Goal: Obtain resource: Download file/media

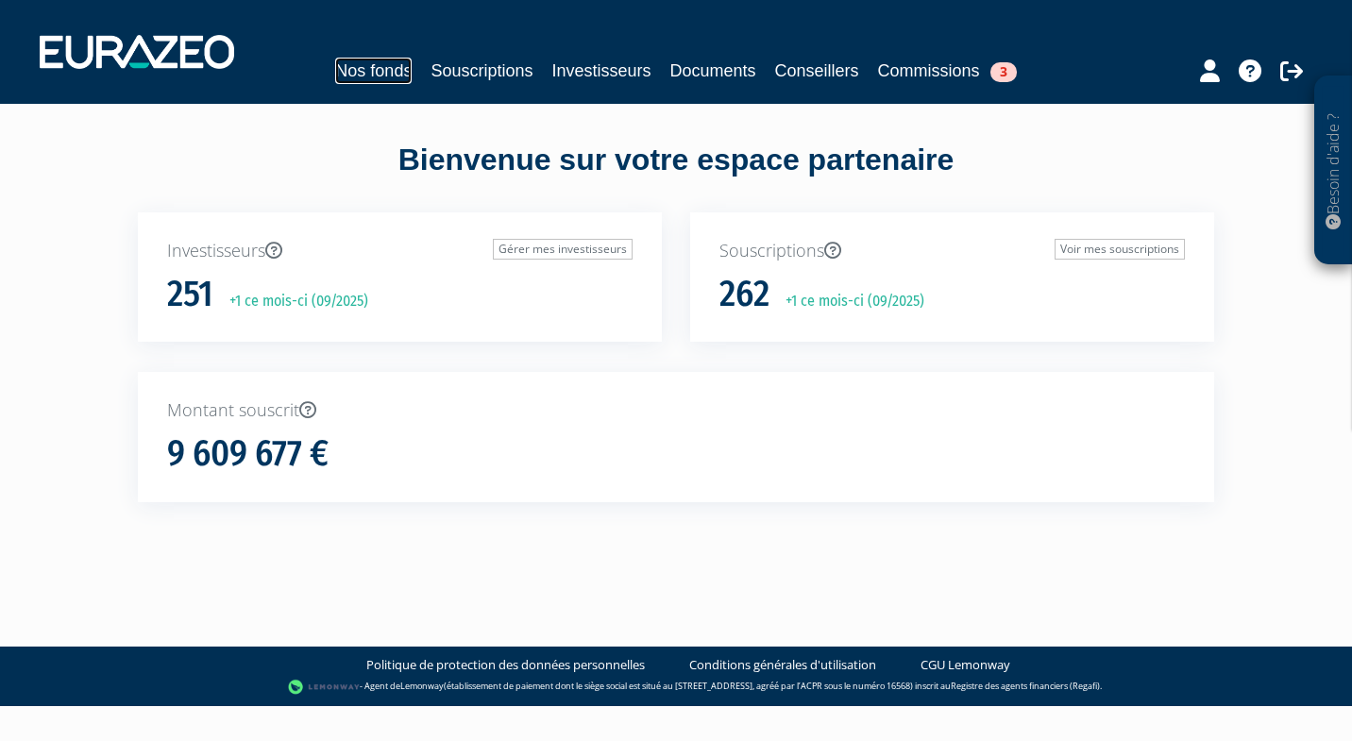
click at [379, 77] on link "Nos fonds" at bounding box center [373, 71] width 76 height 26
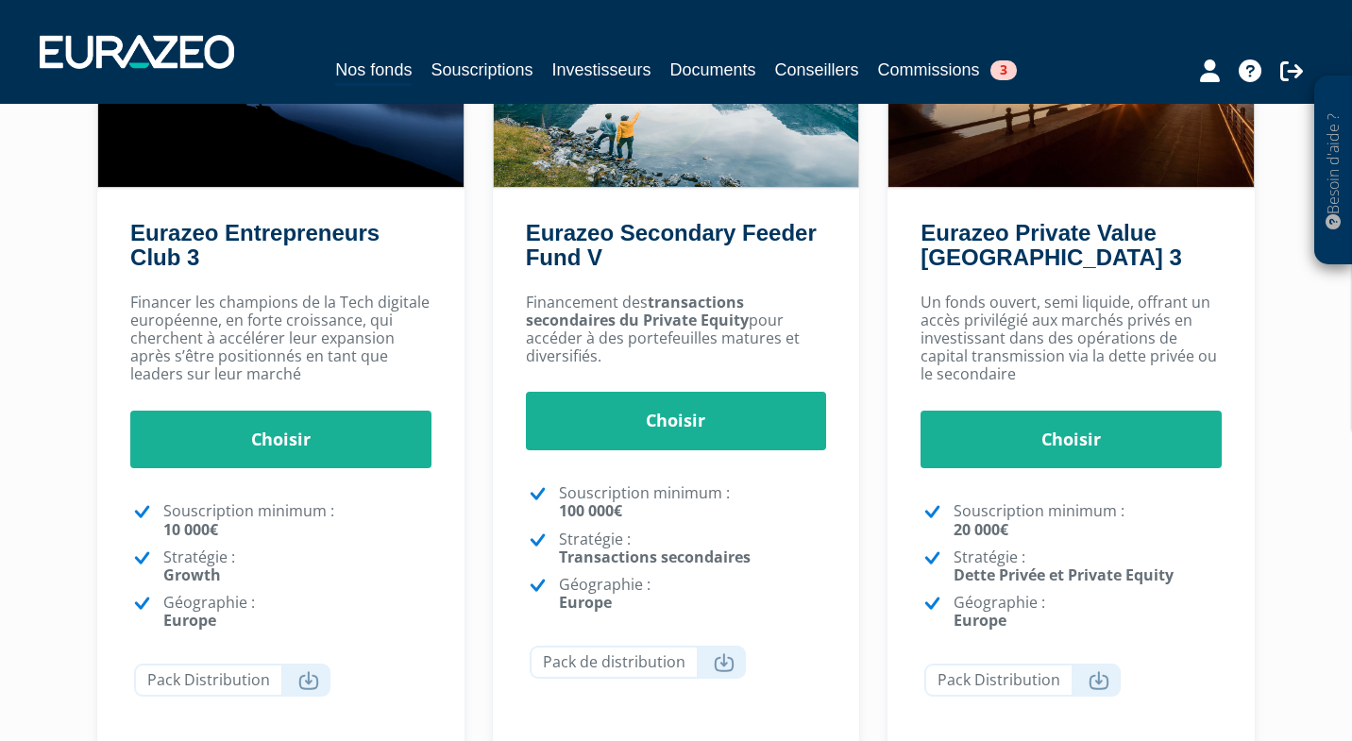
scroll to position [292, 0]
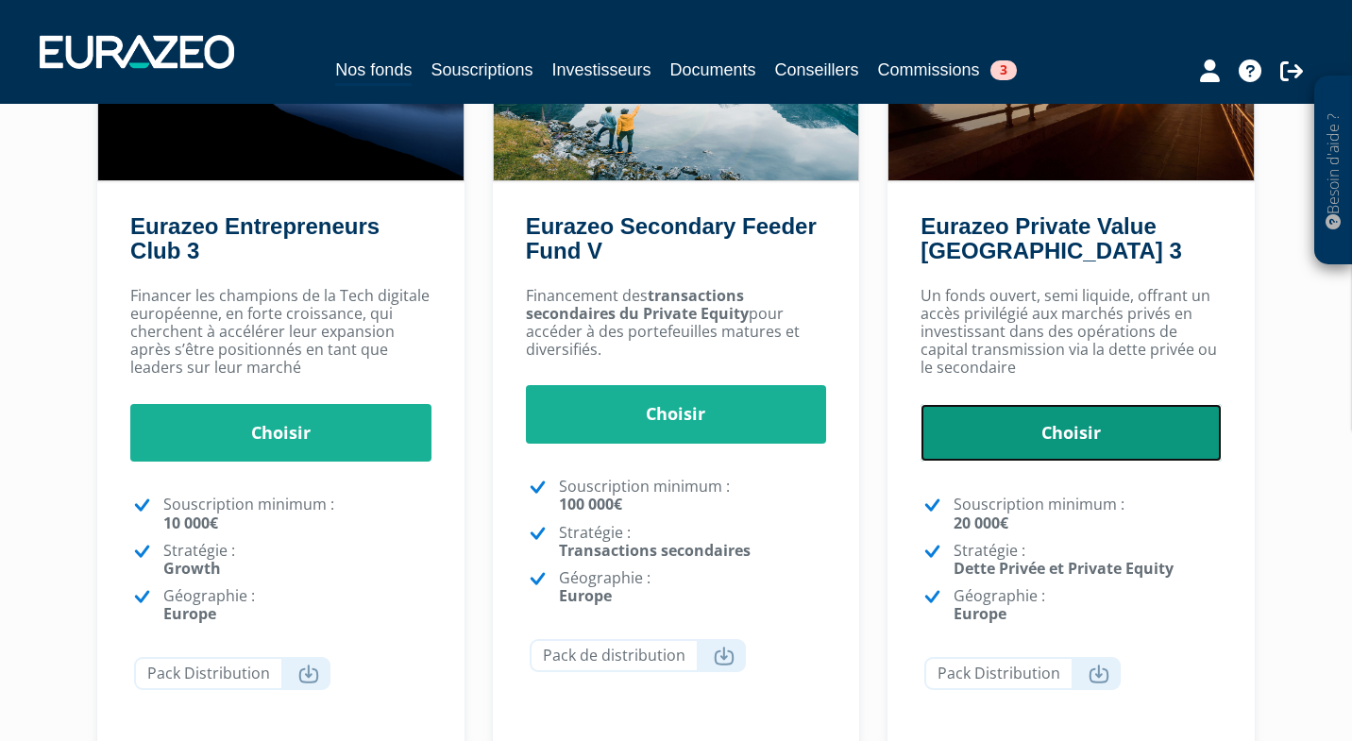
click at [1034, 446] on link "Choisir" at bounding box center [1071, 433] width 301 height 59
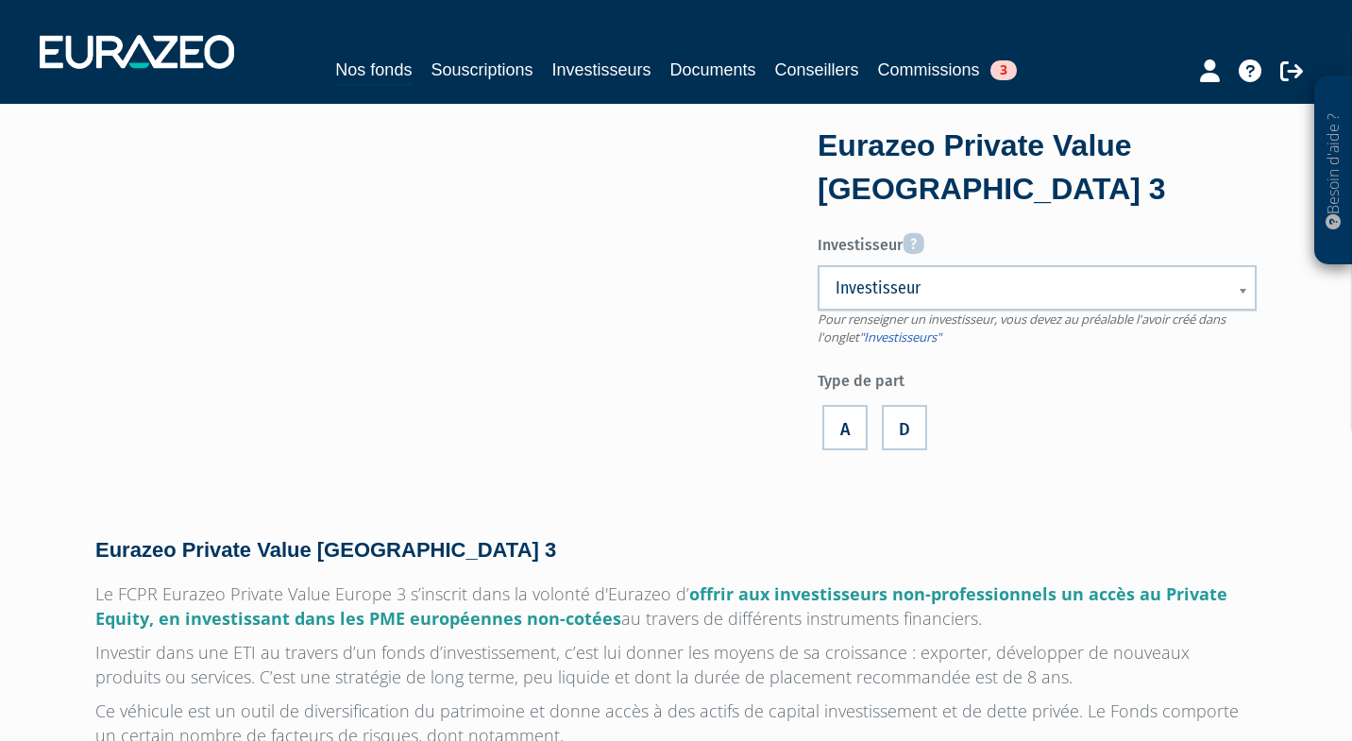
click at [1001, 297] on span "Investisseur" at bounding box center [1025, 288] width 379 height 23
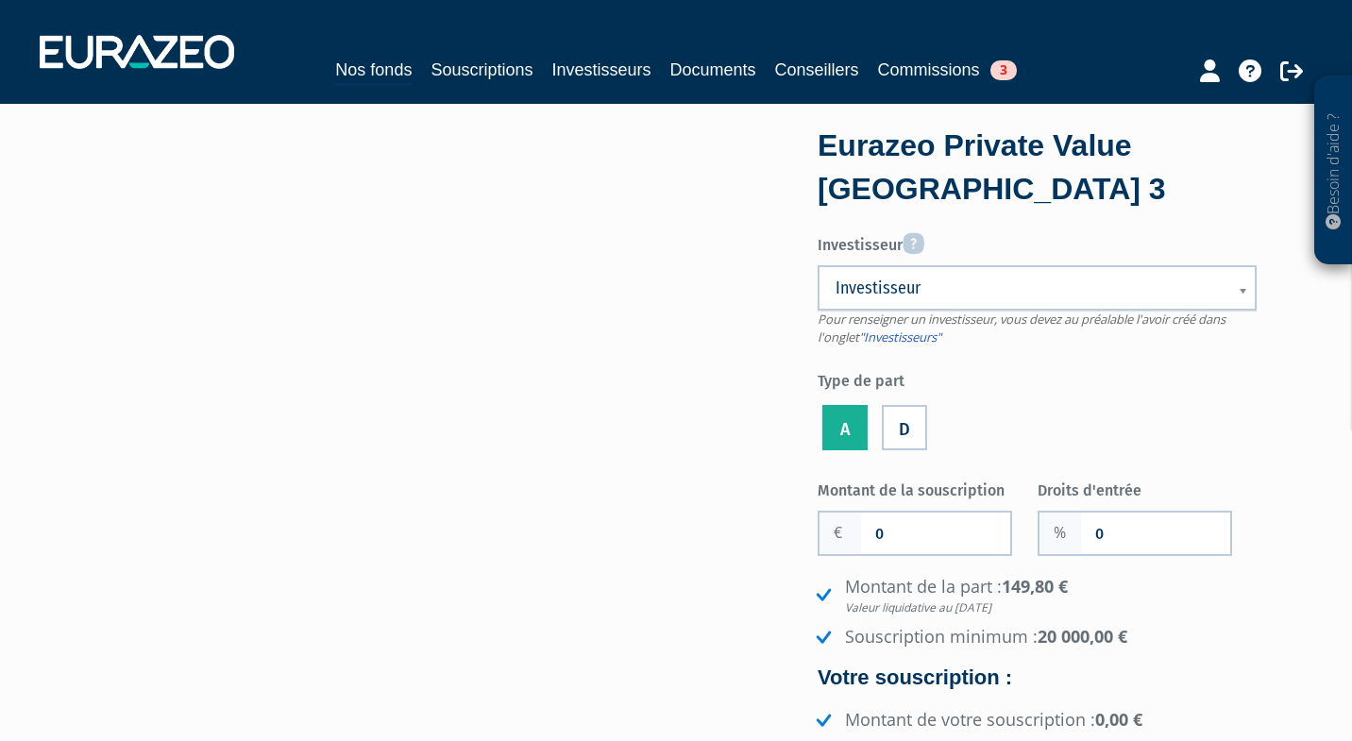
click at [1231, 282] on link "Investisseur" at bounding box center [1037, 287] width 439 height 45
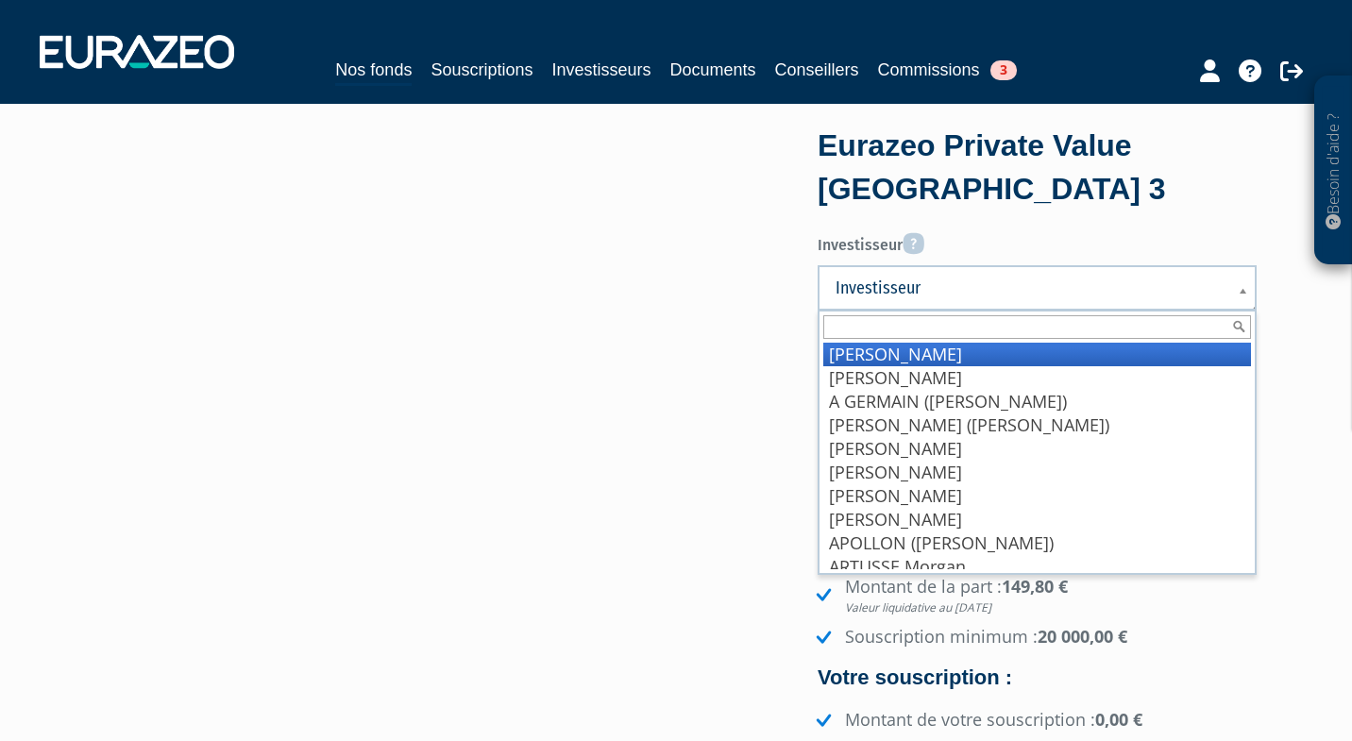
click at [1230, 282] on link "Investisseur" at bounding box center [1037, 287] width 439 height 45
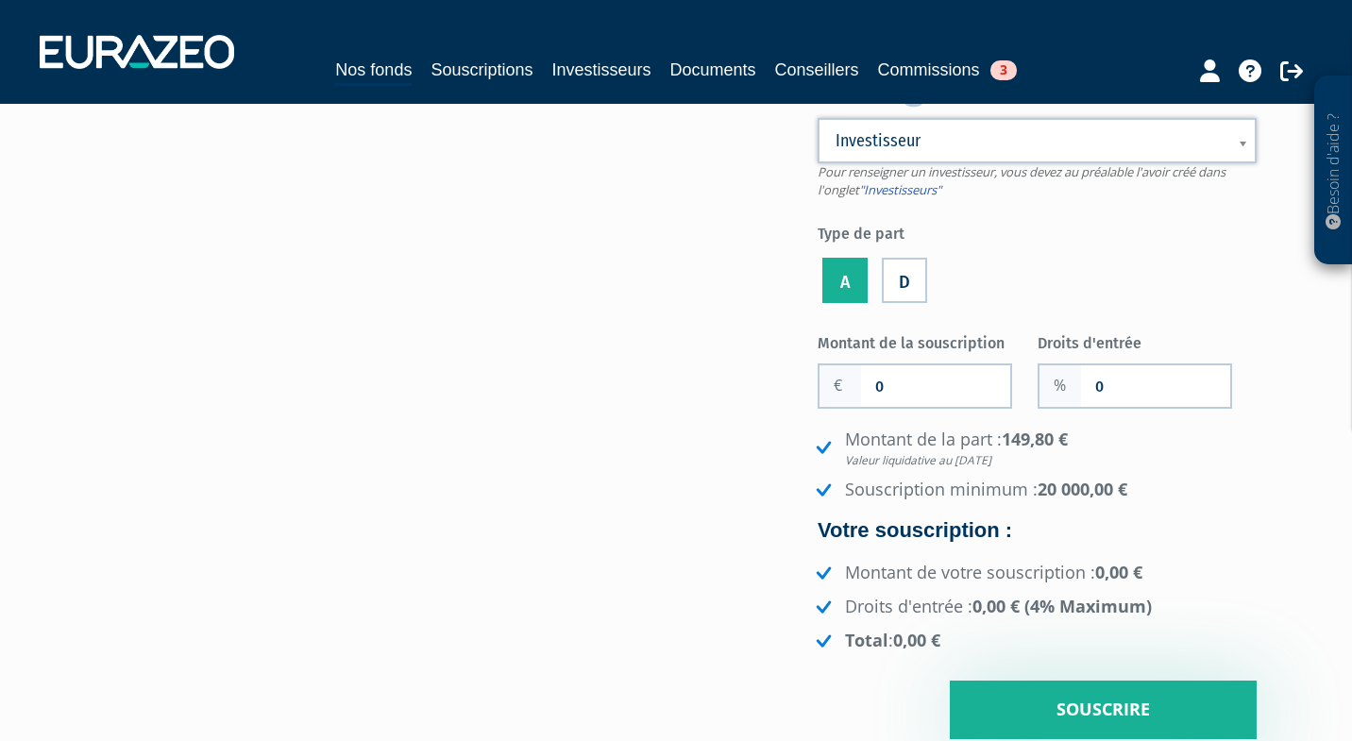
scroll to position [150, 0]
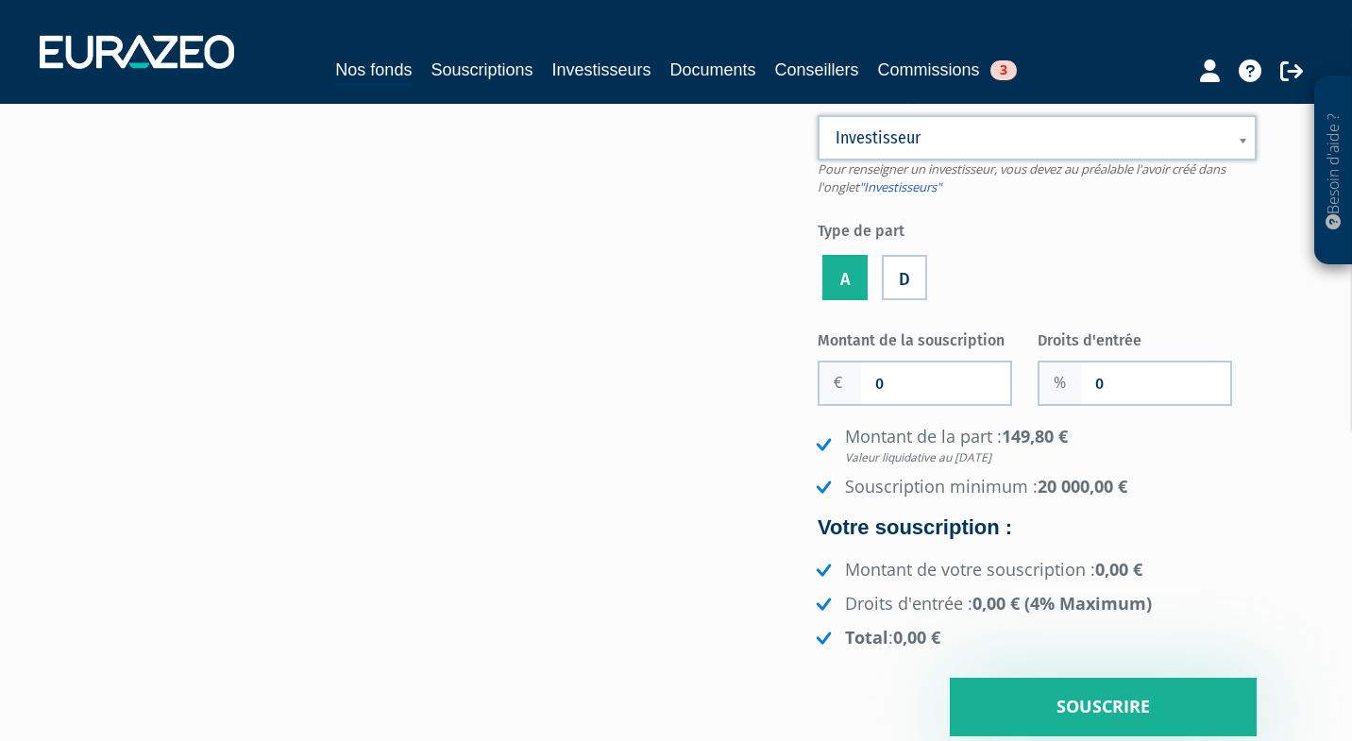
click at [897, 282] on label "D" at bounding box center [904, 277] width 45 height 45
click at [0, 0] on input "D" at bounding box center [0, 0] width 0 height 0
click at [846, 277] on label "A" at bounding box center [844, 277] width 45 height 45
click at [0, 0] on input "A" at bounding box center [0, 0] width 0 height 0
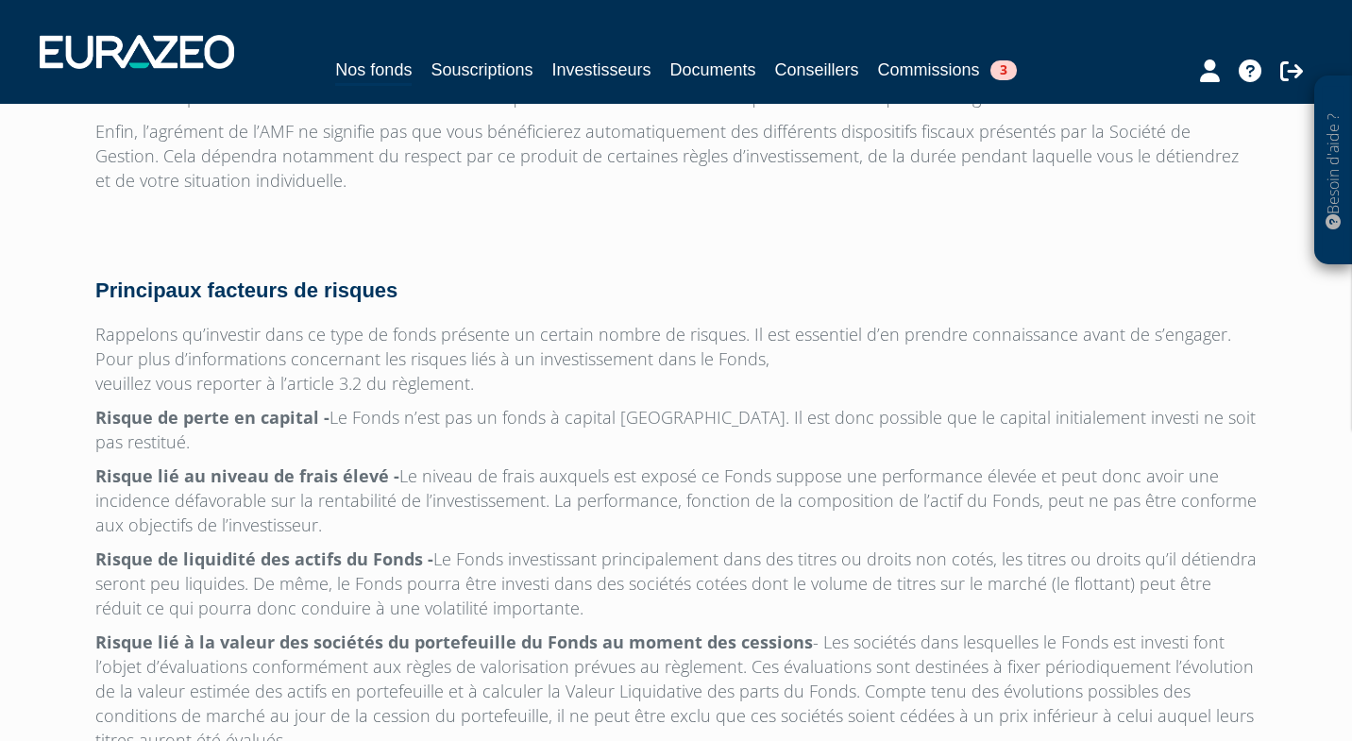
scroll to position [6076, 0]
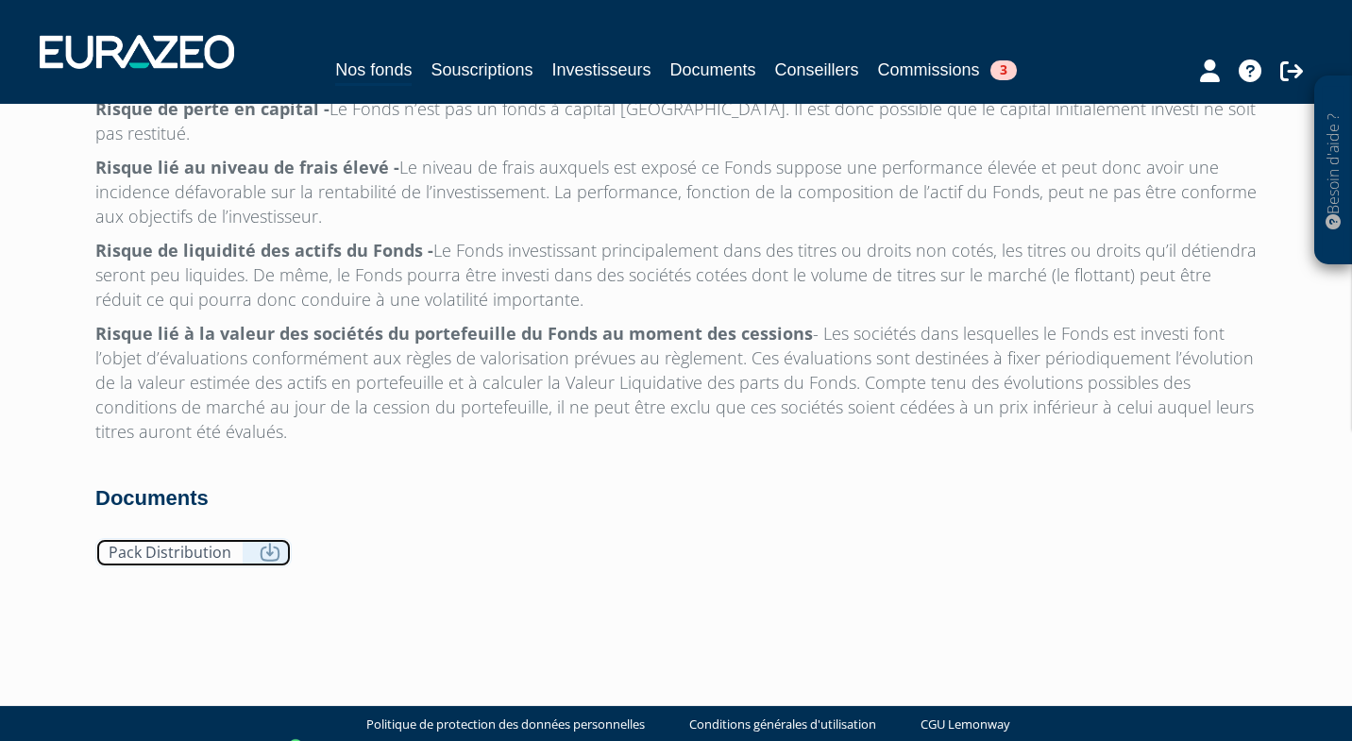
click at [255, 538] on link "Pack Distribution" at bounding box center [193, 552] width 196 height 29
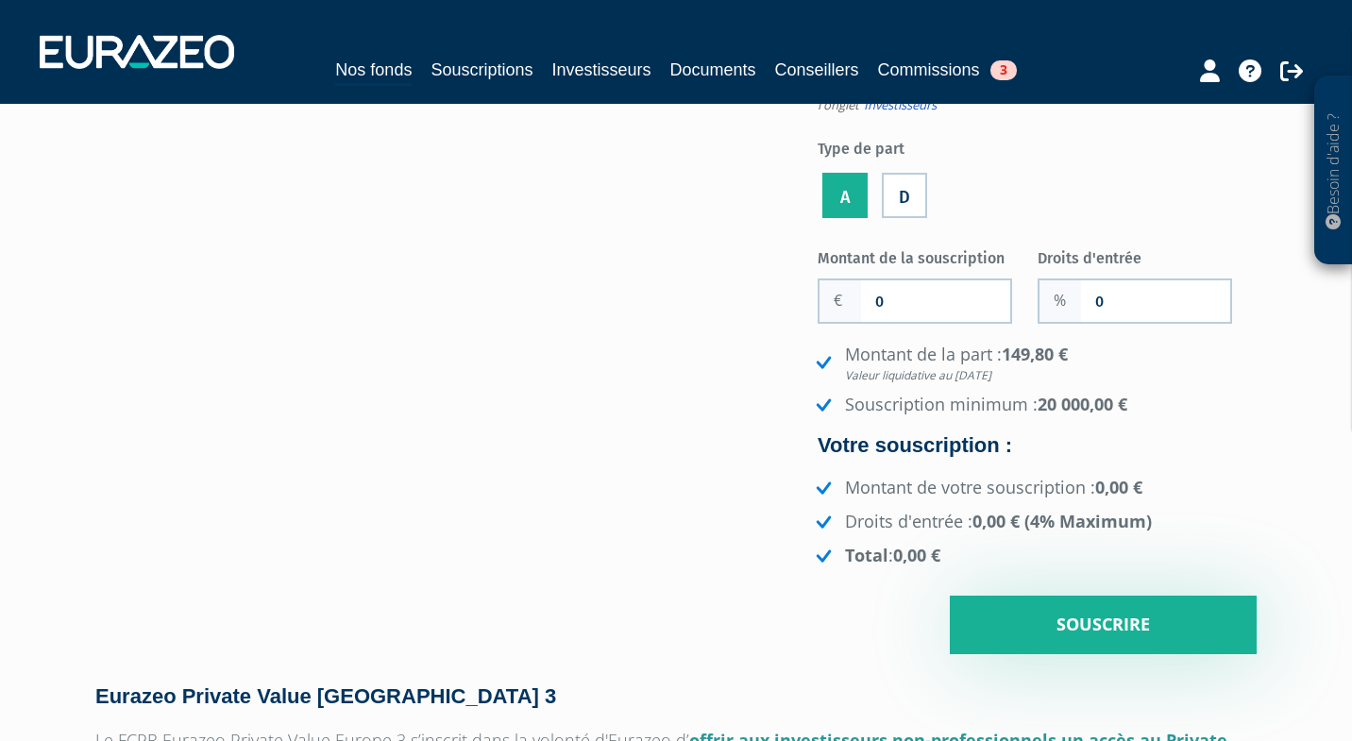
scroll to position [0, 0]
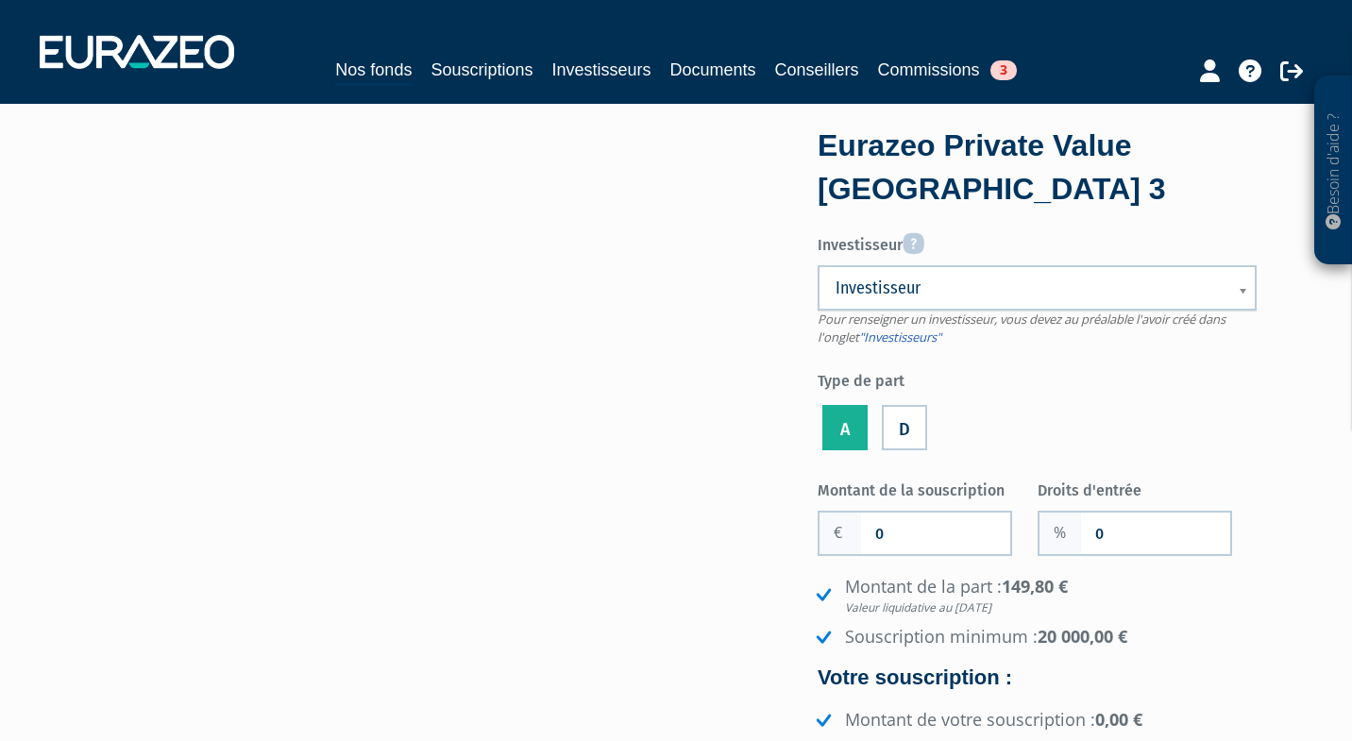
click at [949, 266] on link "Investisseur" at bounding box center [1037, 287] width 439 height 45
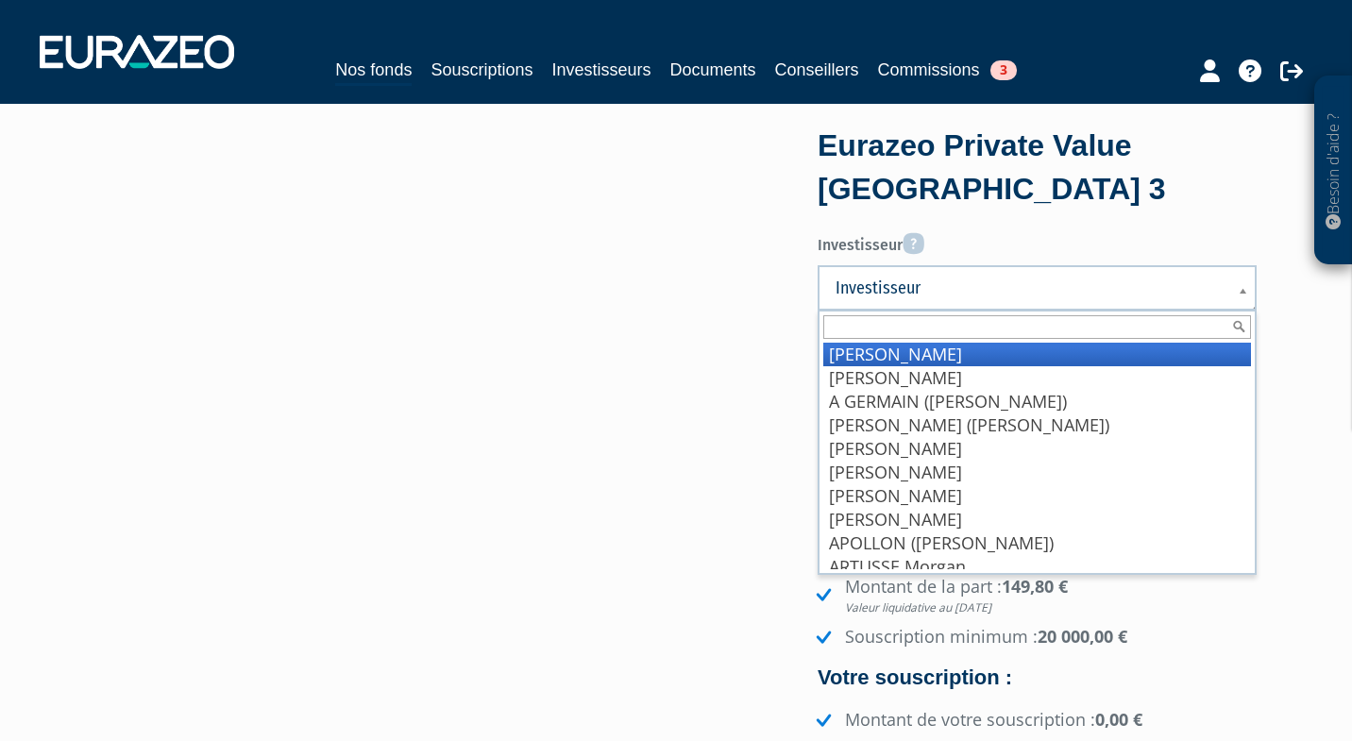
click at [949, 266] on link "Investisseur" at bounding box center [1037, 287] width 439 height 45
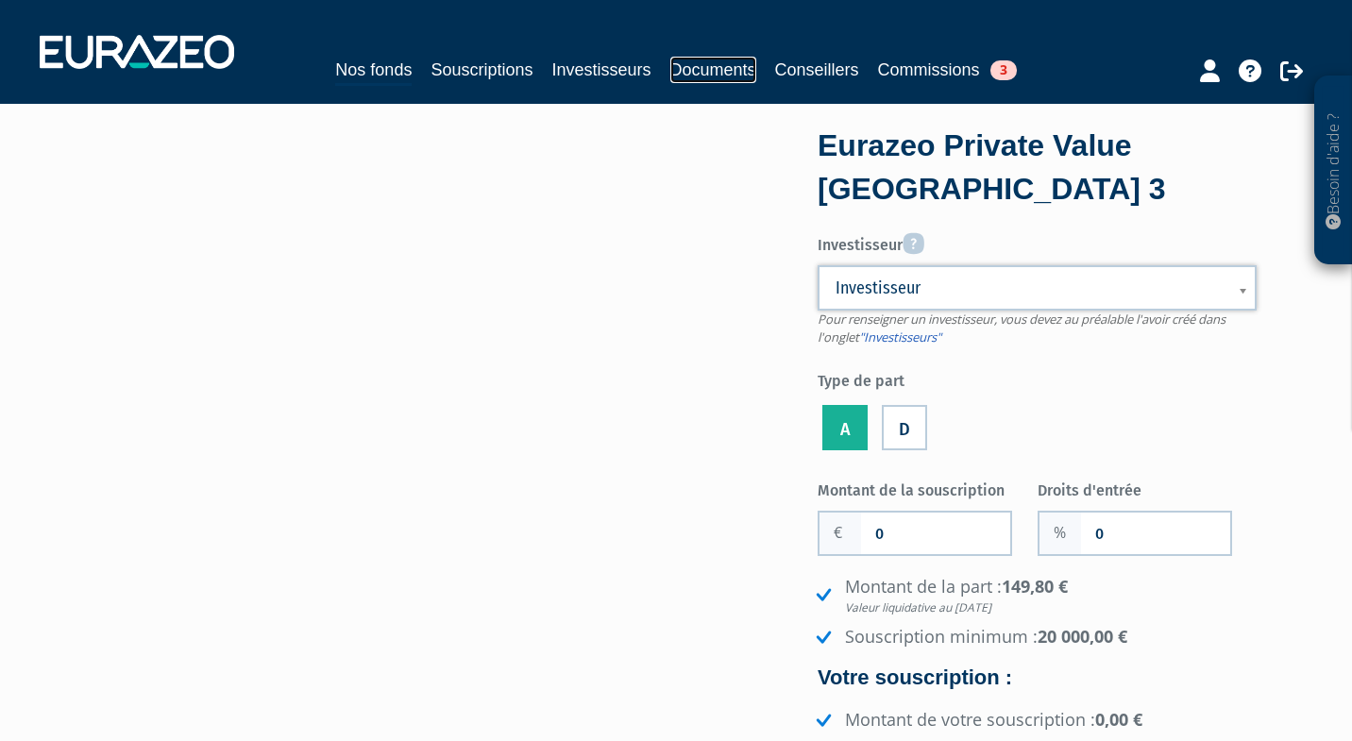
click at [700, 76] on link "Documents" at bounding box center [713, 70] width 86 height 26
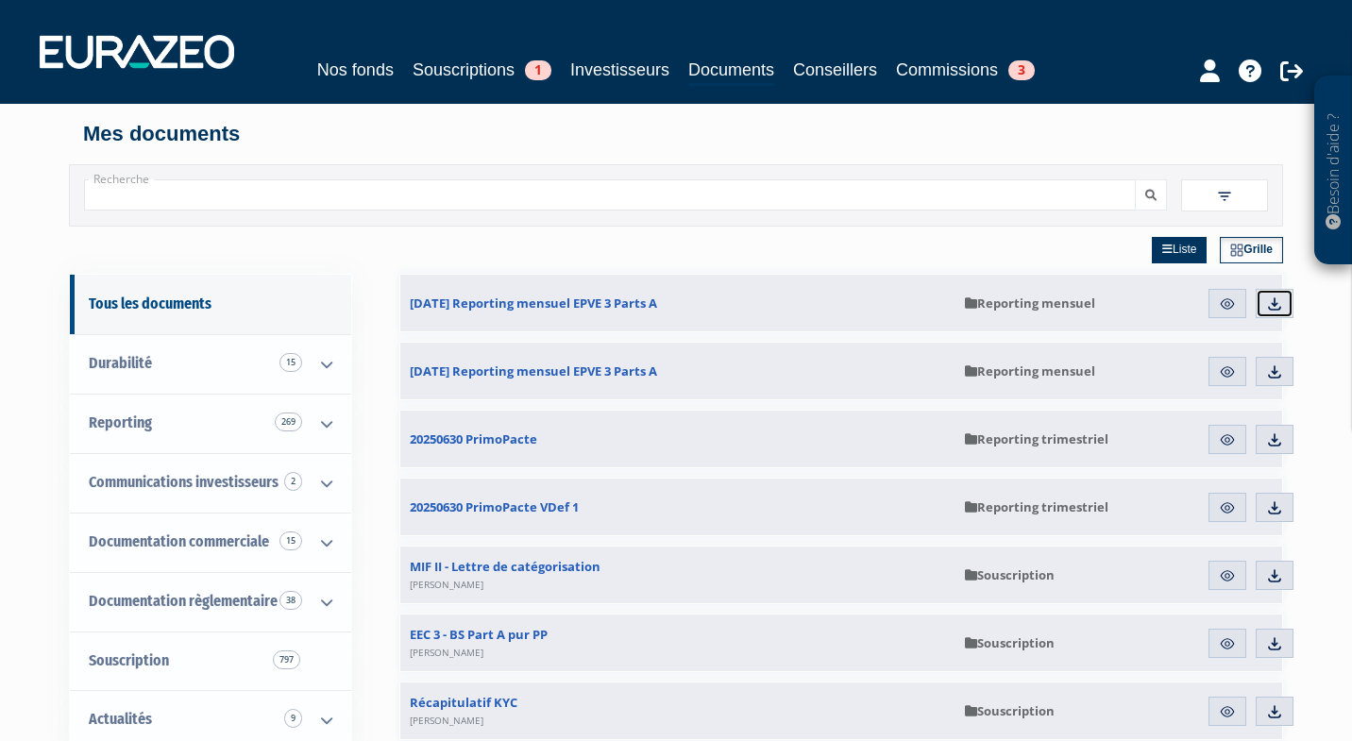
click at [1282, 311] on link "Télécharger" at bounding box center [1275, 304] width 38 height 30
click at [753, 221] on div "Recherche Filtres Liste +" at bounding box center [676, 195] width 1214 height 62
click at [616, 66] on link "Investisseurs" at bounding box center [619, 70] width 99 height 26
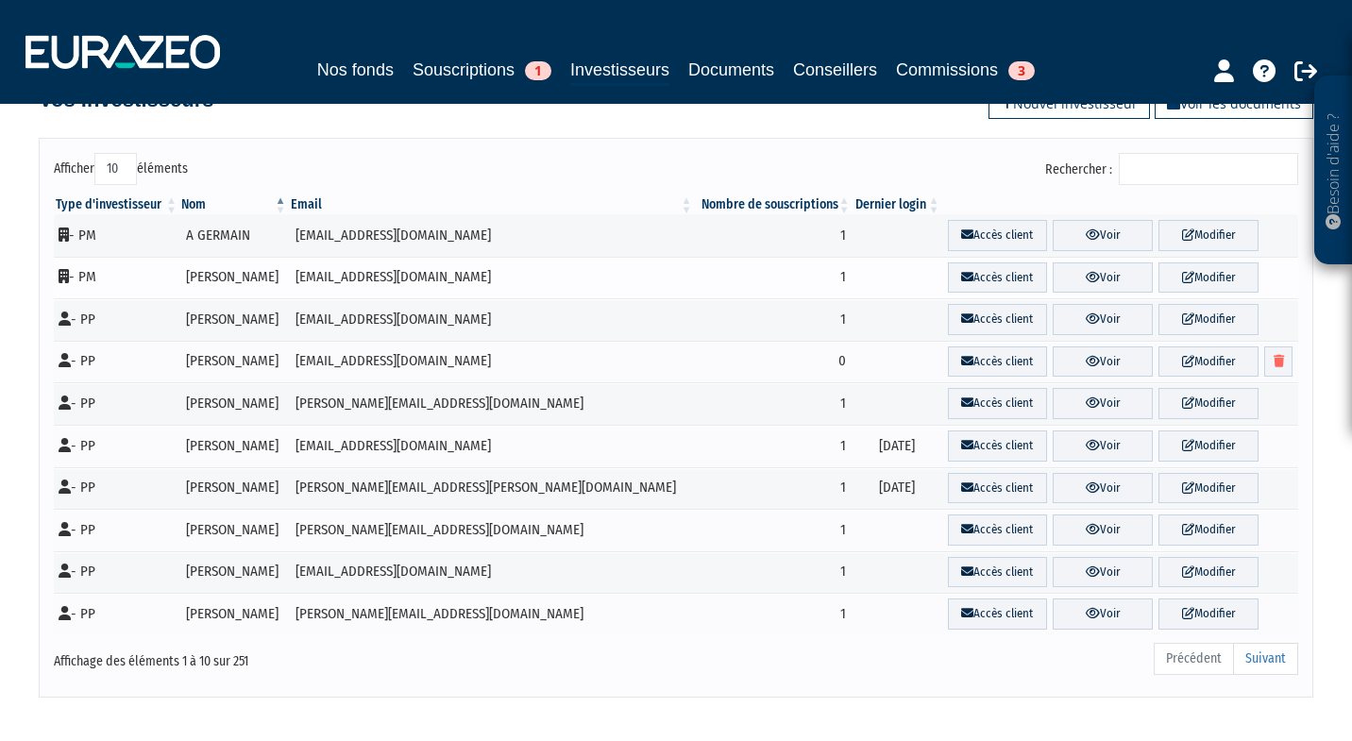
scroll to position [51, 0]
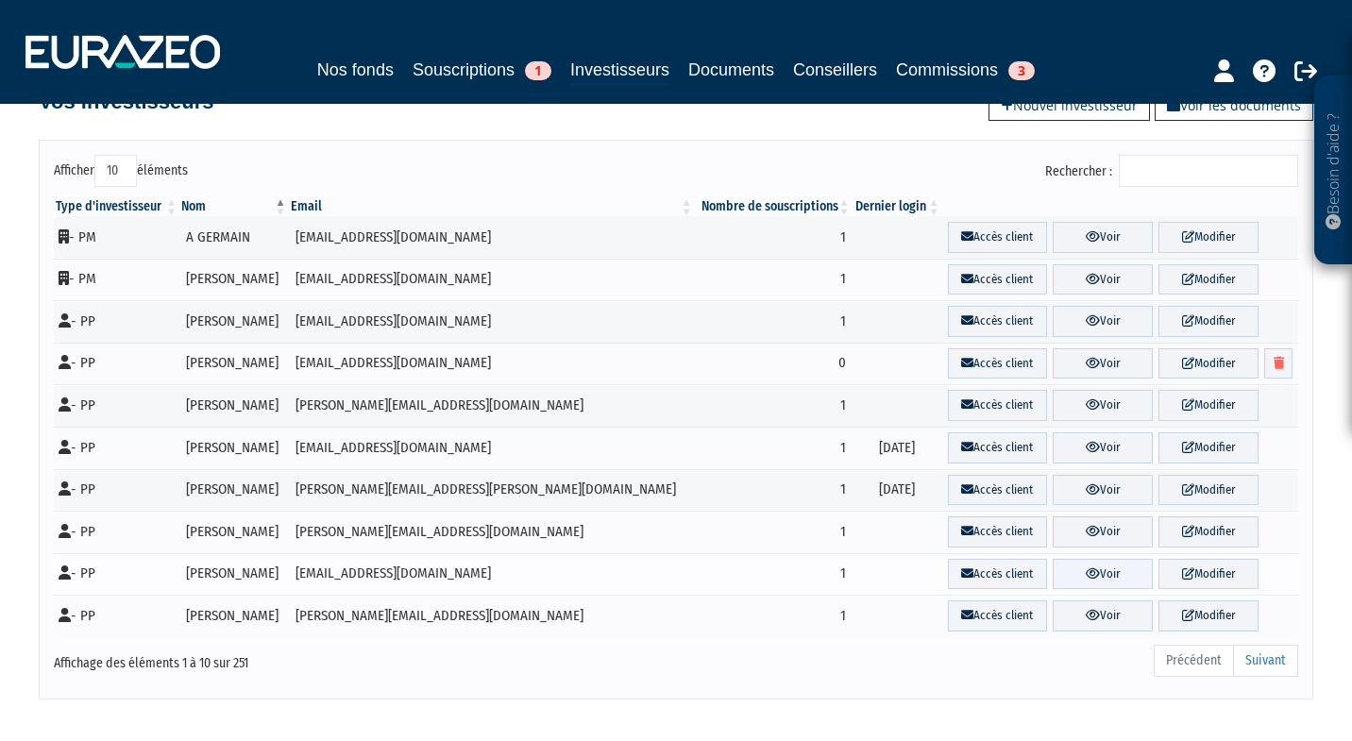
click at [1053, 583] on link "Voir" at bounding box center [1103, 574] width 100 height 31
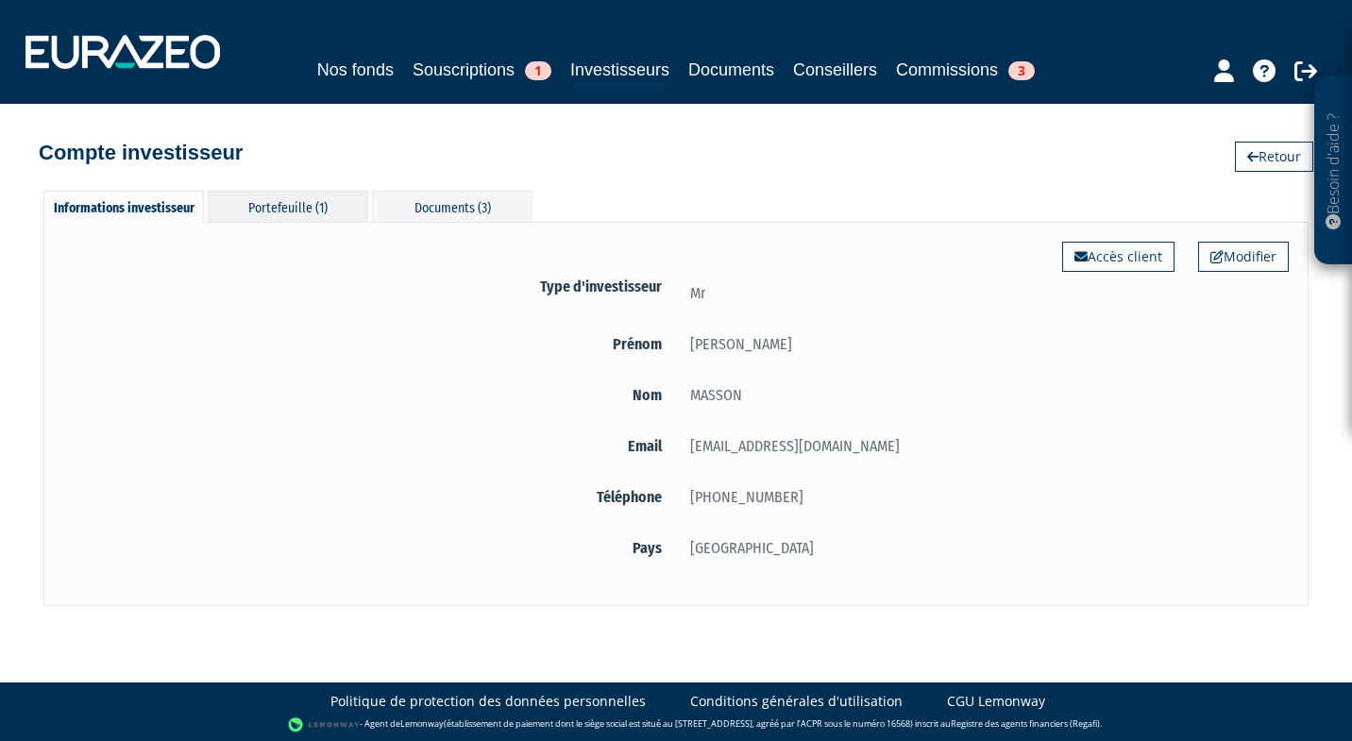
click at [339, 198] on div "Portefeuille (1)" at bounding box center [288, 206] width 161 height 31
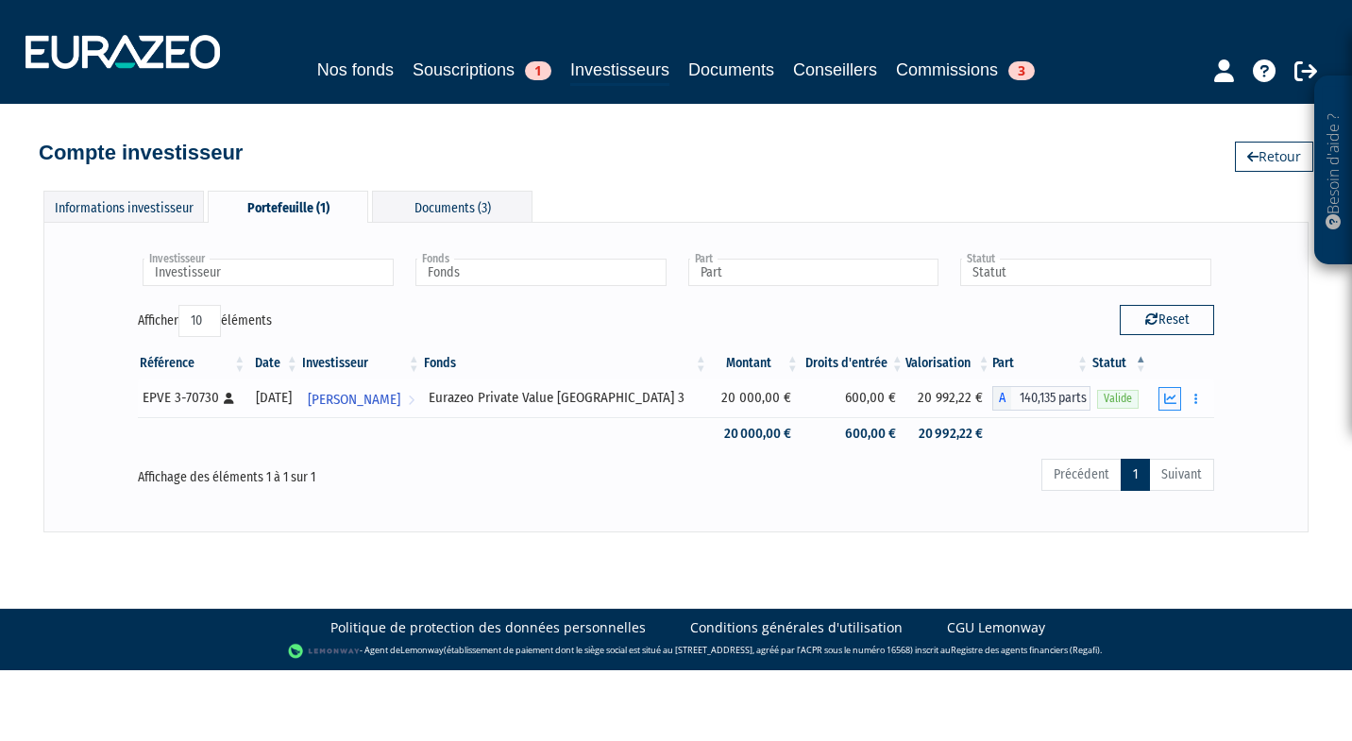
click at [1167, 403] on icon "button" at bounding box center [1170, 399] width 12 height 12
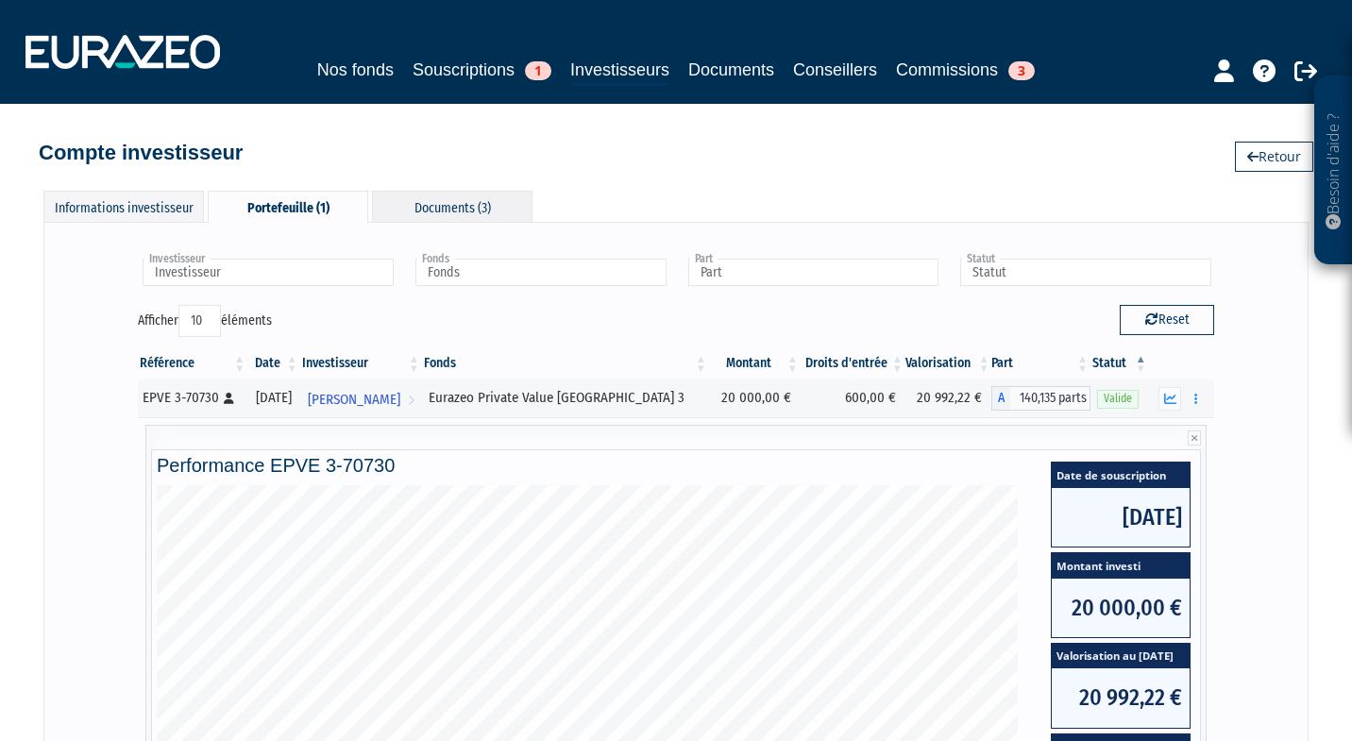
click at [460, 204] on div "Documents (3)" at bounding box center [452, 206] width 161 height 31
